Goal: Entertainment & Leisure: Consume media (video, audio)

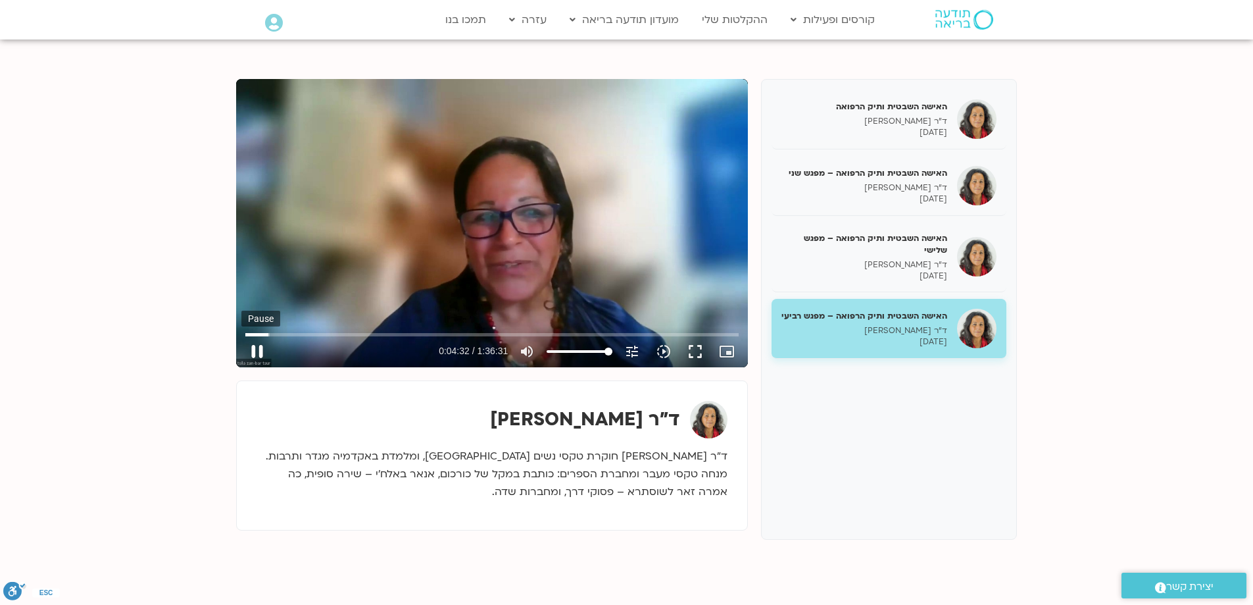
click at [264, 349] on button "pause" at bounding box center [257, 351] width 32 height 32
click at [264, 349] on button "play_arrow" at bounding box center [257, 351] width 32 height 32
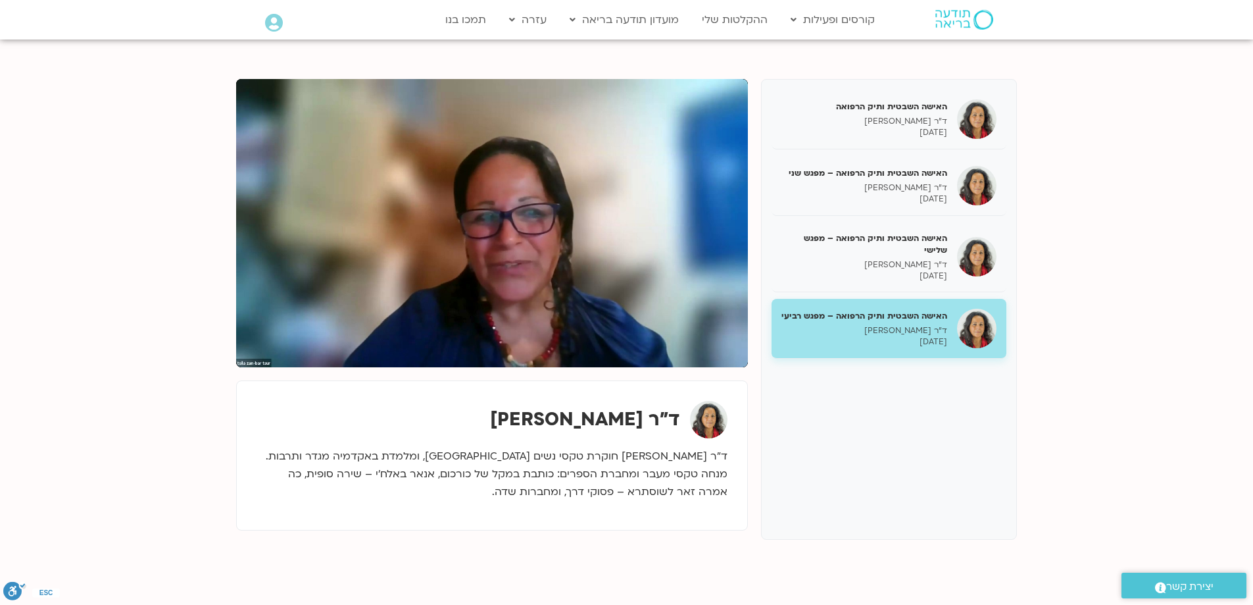
click at [241, 391] on div "ד״ר [PERSON_NAME] ד”ר [PERSON_NAME] חוקרת טקסי נשים [GEOGRAPHIC_DATA], ומלמדת ב…" at bounding box center [492, 455] width 512 height 151
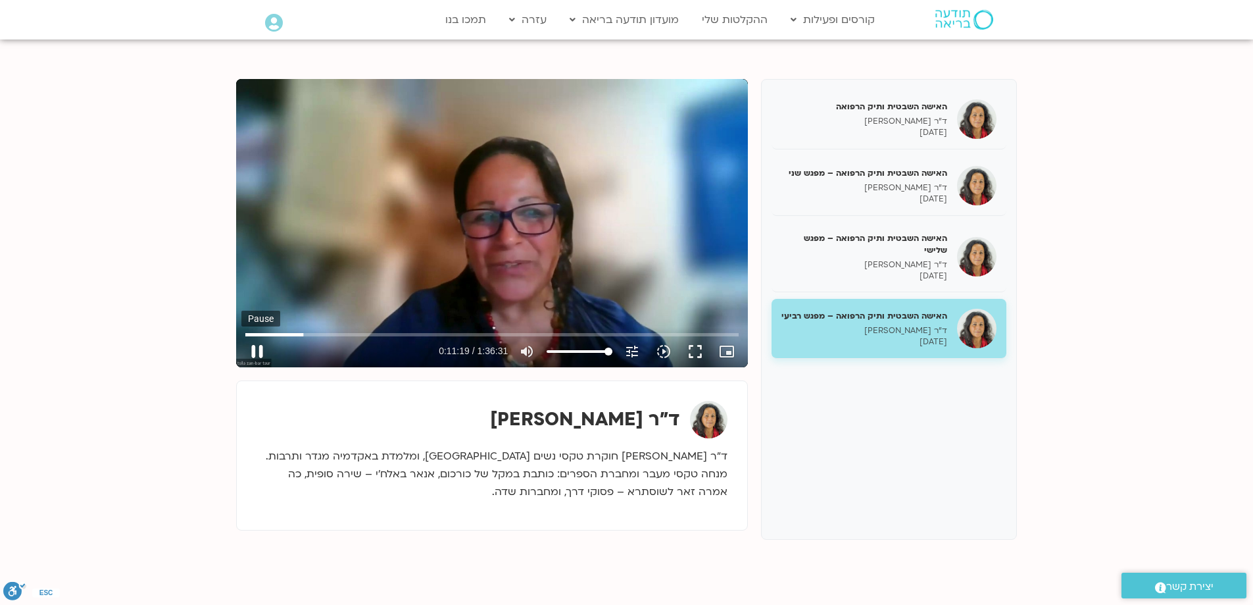
click at [256, 347] on button "pause" at bounding box center [257, 351] width 32 height 32
click at [259, 347] on button "play_arrow" at bounding box center [257, 351] width 32 height 32
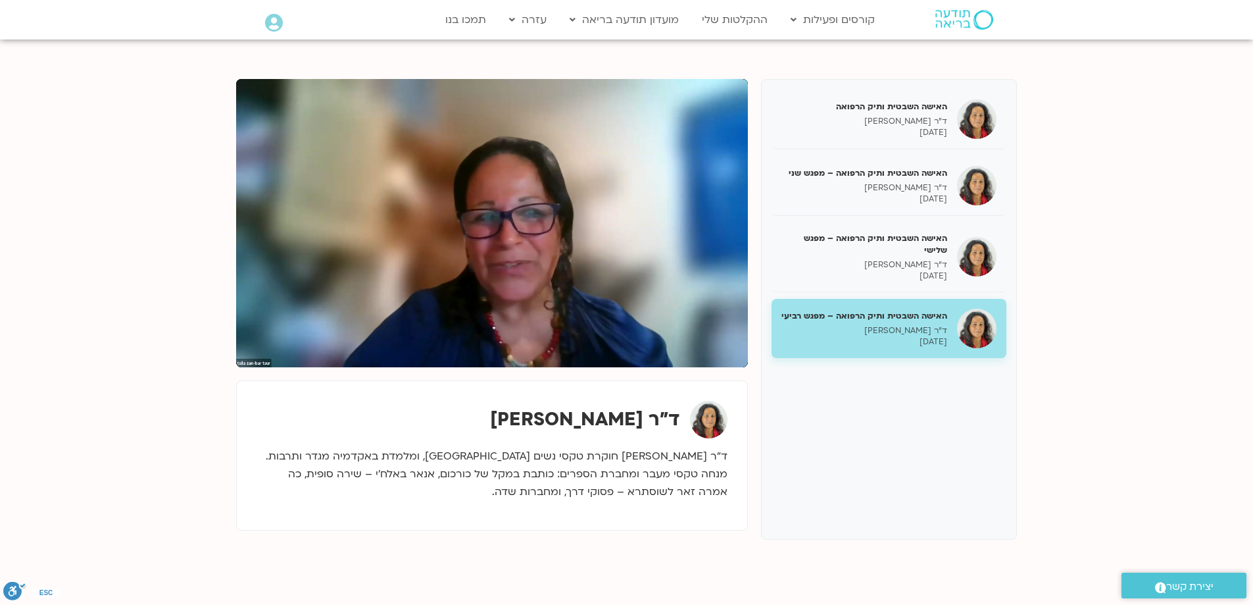
drag, startPoint x: 203, startPoint y: 390, endPoint x: 208, endPoint y: 367, distance: 23.5
click at [203, 390] on section "האישה השבטית ותיק הרפואה ד״ר [PERSON_NAME] [DATE] האישה השבטית ותיק הרפואה – מפ…" at bounding box center [626, 324] width 1253 height 570
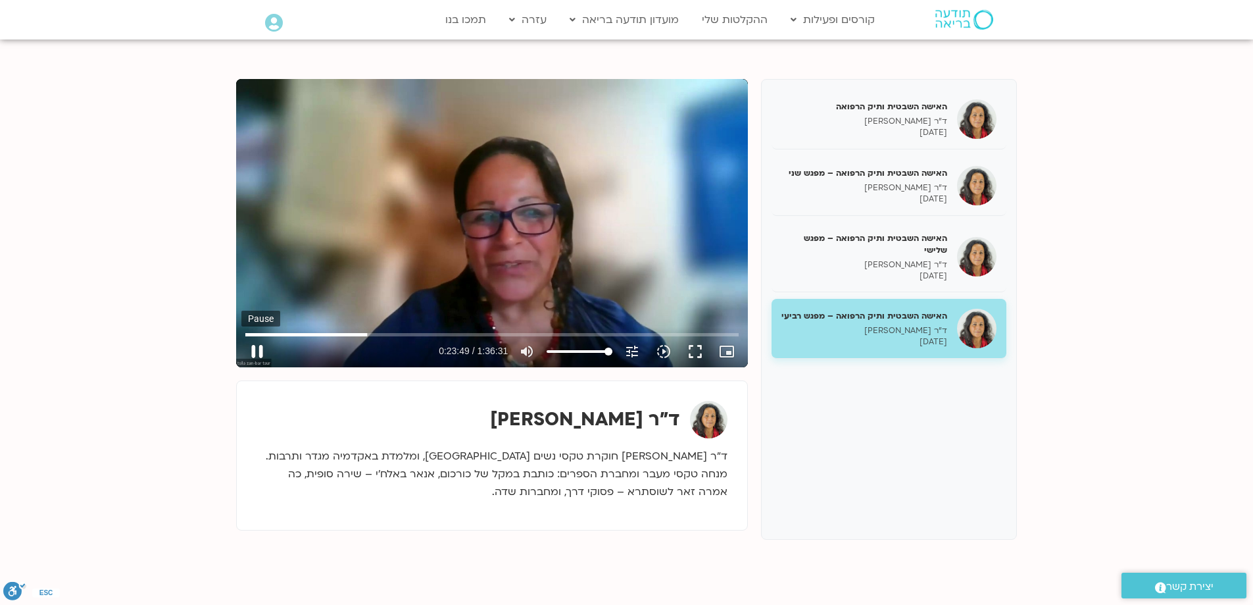
click at [256, 347] on button "pause" at bounding box center [257, 351] width 32 height 32
click at [254, 350] on button "play_arrow" at bounding box center [257, 351] width 32 height 32
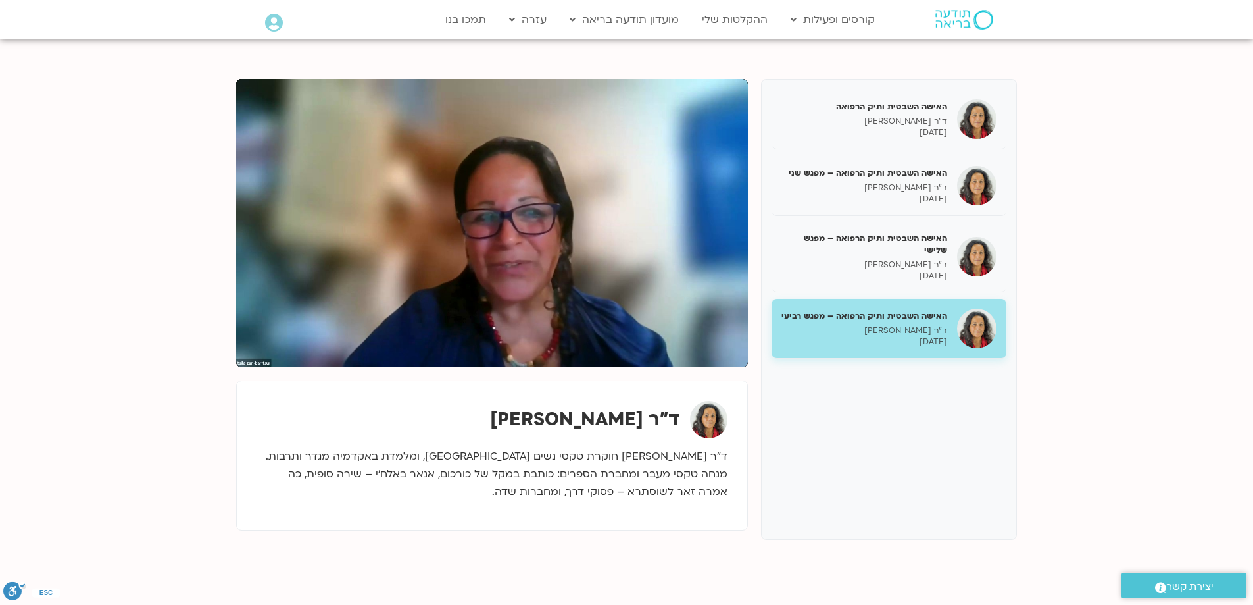
click at [684, 284] on div "Skip Ad 26:57 pause 0:30:19 / 1:36:31 volume_up Mute tune Resolution Auto 480p …" at bounding box center [492, 223] width 512 height 288
type input "2687.519796"
